Goal: Task Accomplishment & Management: Use online tool/utility

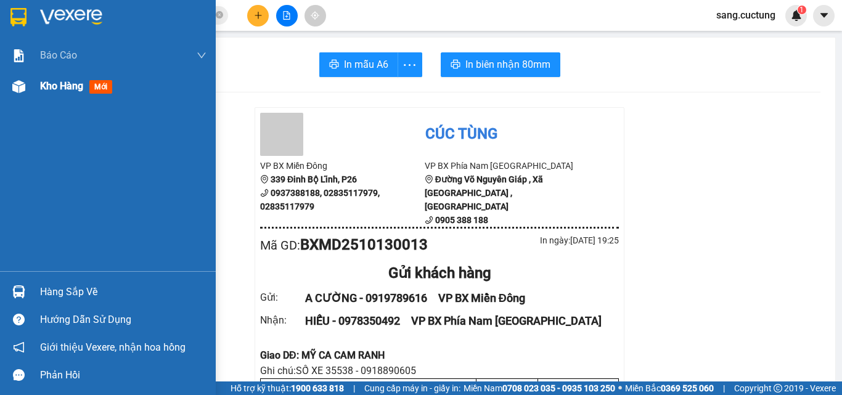
click at [26, 84] on div at bounding box center [19, 87] width 22 height 22
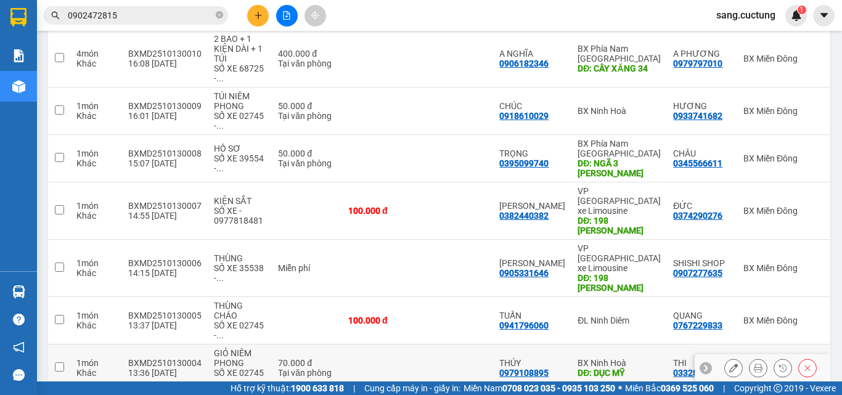
scroll to position [350, 0]
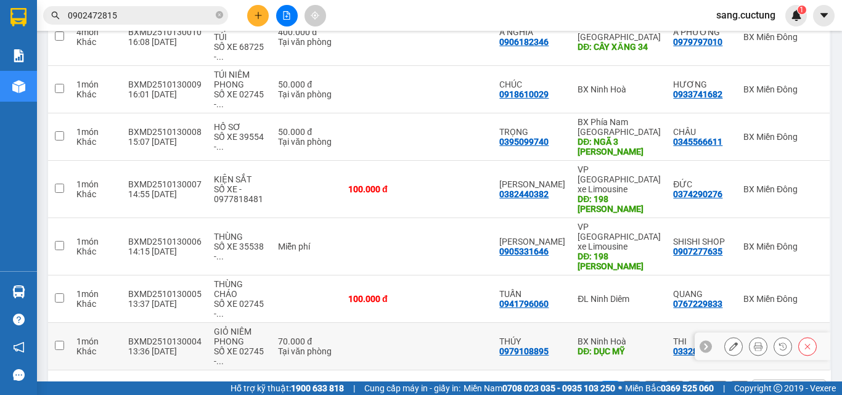
click at [729, 342] on icon at bounding box center [733, 346] width 9 height 9
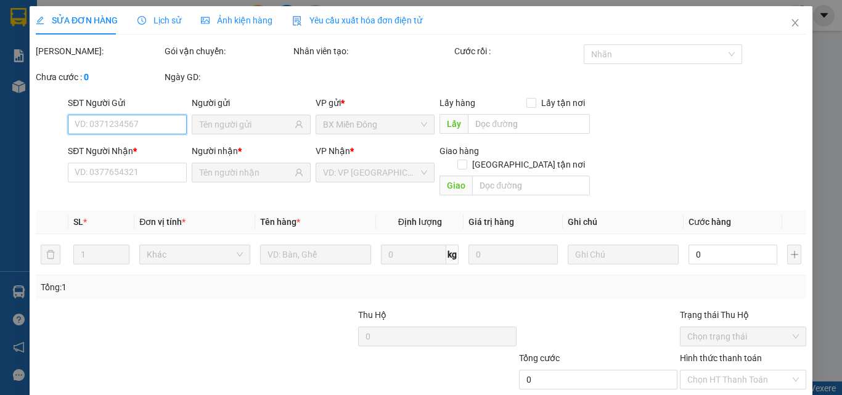
type input "0332838695"
type input "0979108895"
type input "DỤC MỸ"
type input "70.000"
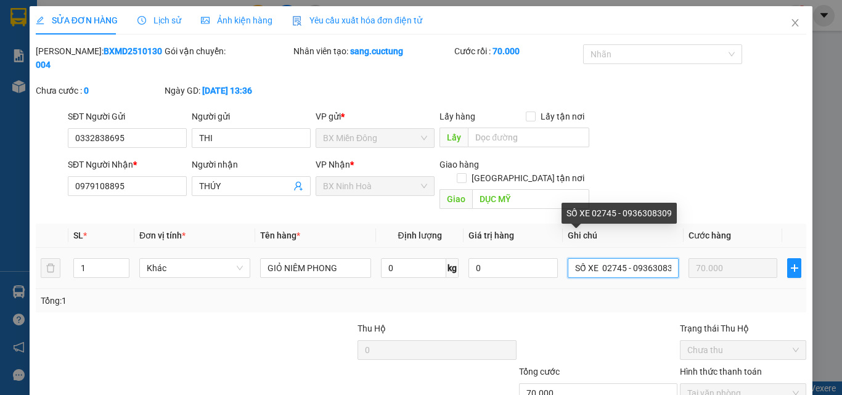
scroll to position [0, 10]
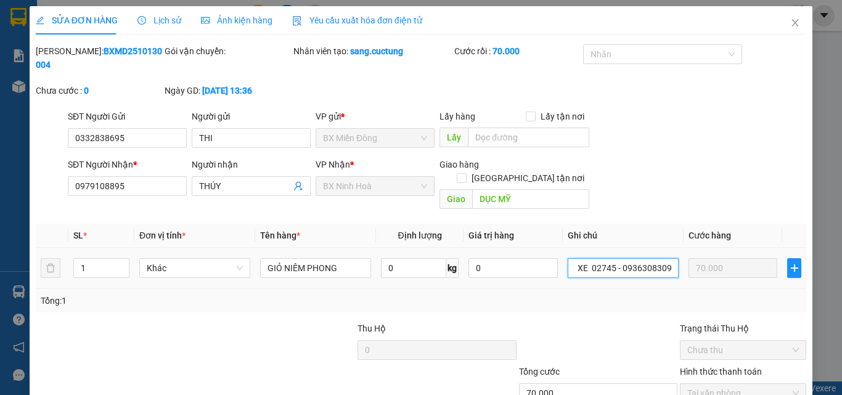
drag, startPoint x: 626, startPoint y: 245, endPoint x: 713, endPoint y: 253, distance: 87.9
click at [713, 253] on tr "1 Khác GIỎ NIÊM PHONG 0 kg 0 SỐ XE 02745 - 0936308309 70.000" at bounding box center [421, 268] width 770 height 41
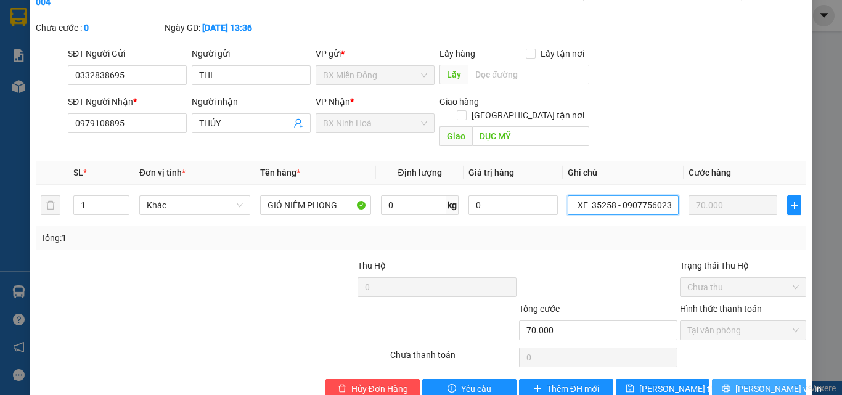
scroll to position [63, 0]
type input "SỐ XE 35258 - 0907756023"
click at [730, 384] on icon "printer" at bounding box center [726, 388] width 8 height 8
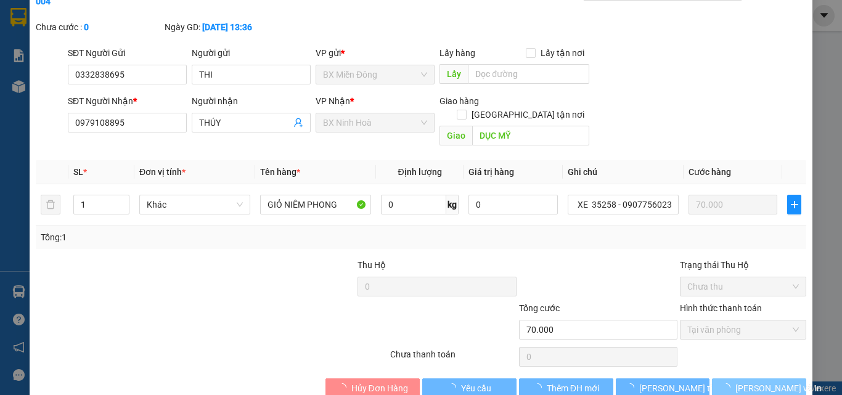
scroll to position [0, 0]
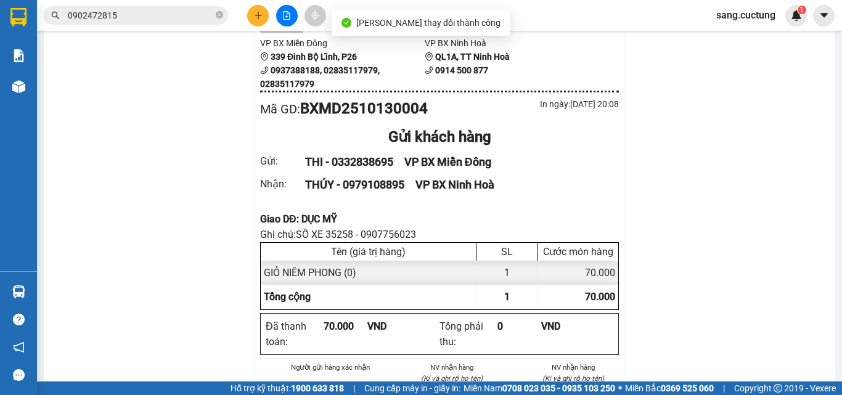
scroll to position [123, 0]
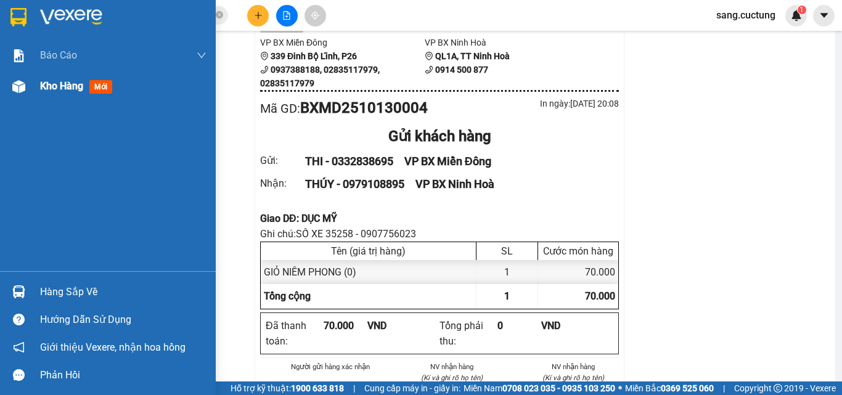
click at [30, 88] on div "Kho hàng mới" at bounding box center [108, 86] width 216 height 31
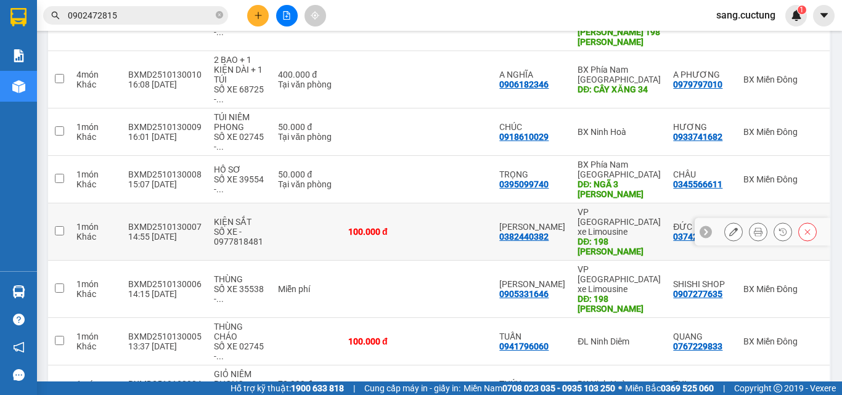
scroll to position [308, 0]
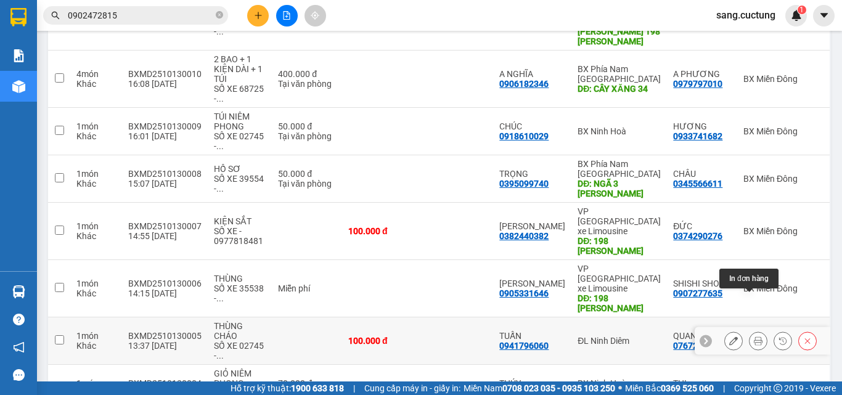
click at [754, 336] on icon at bounding box center [758, 340] width 9 height 9
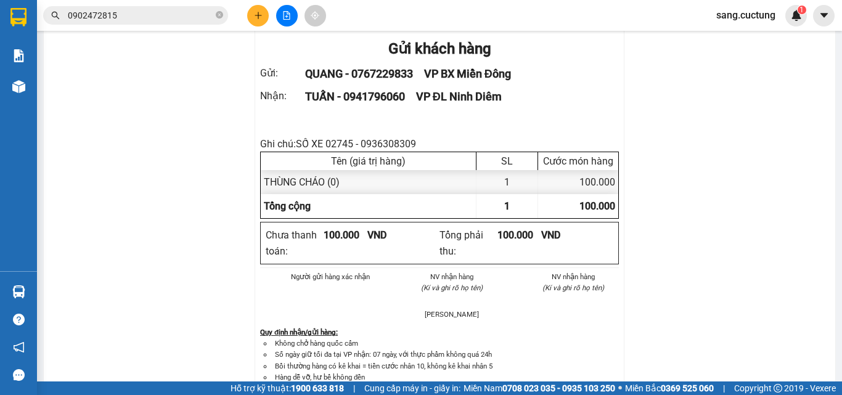
scroll to position [118, 0]
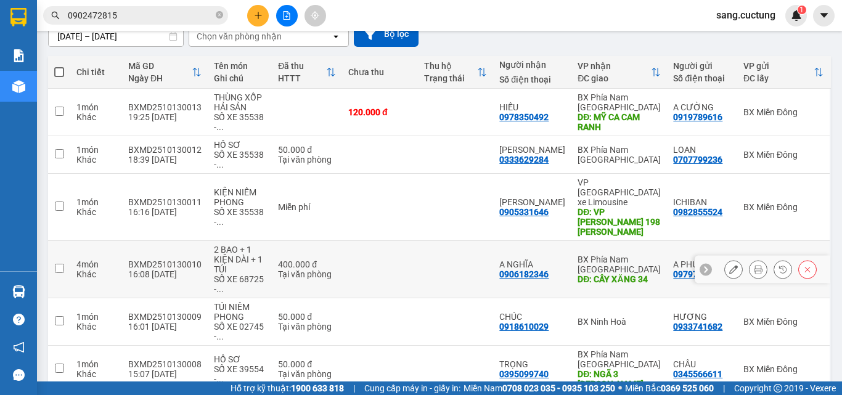
scroll to position [179, 0]
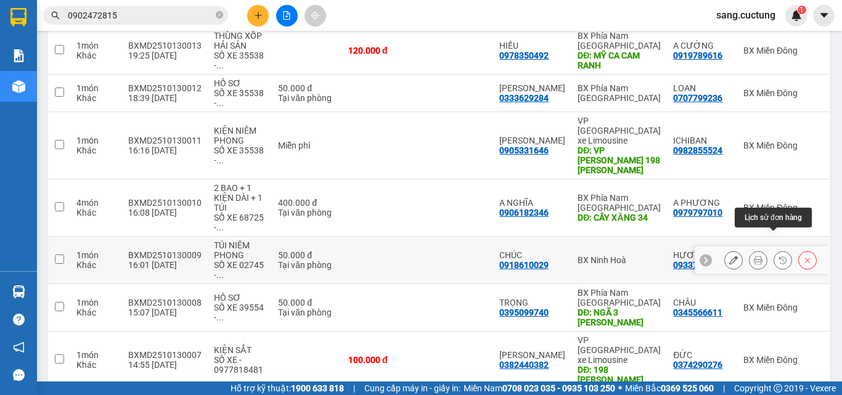
click at [763, 251] on div at bounding box center [770, 260] width 92 height 18
click at [754, 256] on icon at bounding box center [758, 260] width 9 height 9
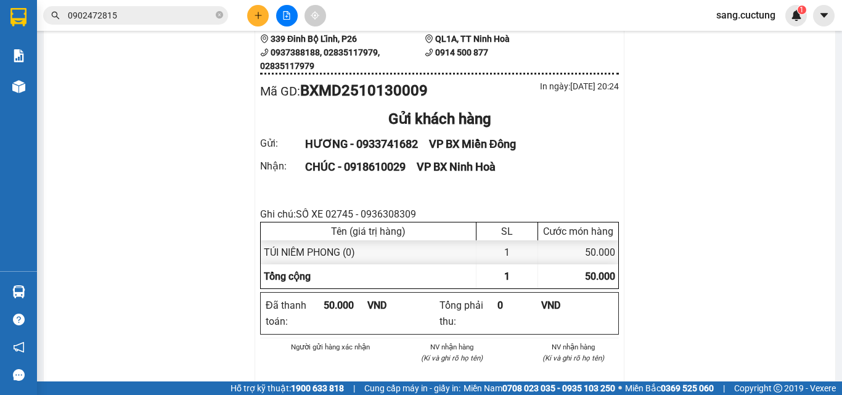
scroll to position [158, 0]
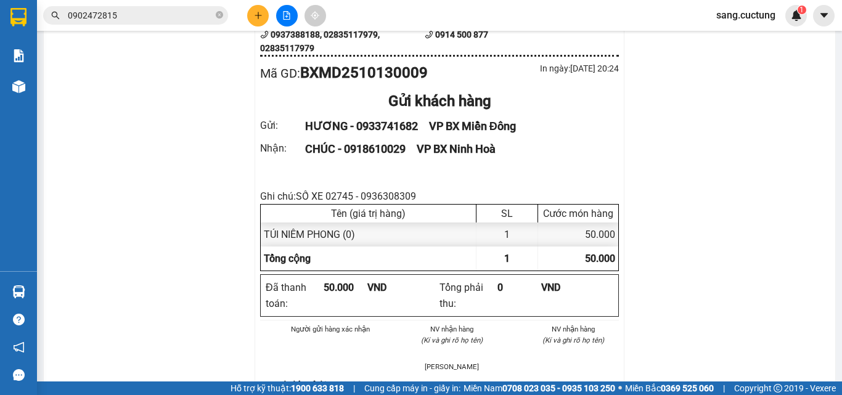
drag, startPoint x: 227, startPoint y: 213, endPoint x: 266, endPoint y: 110, distance: 109.6
